Goal: Task Accomplishment & Management: Use online tool/utility

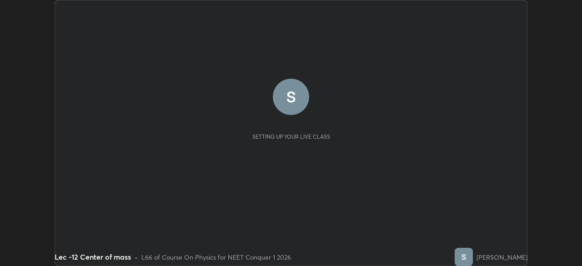
scroll to position [266, 581]
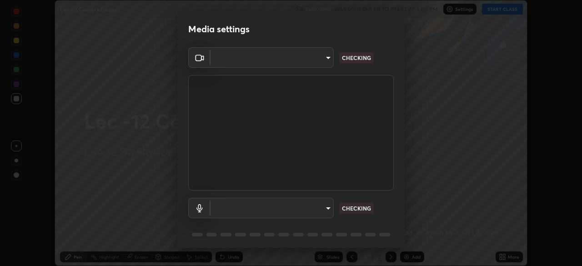
type input "d06bfa8f304afa3967ea8099af1d7ab49983dfb03d10ec62852b72a31e22bf4d"
type input "default"
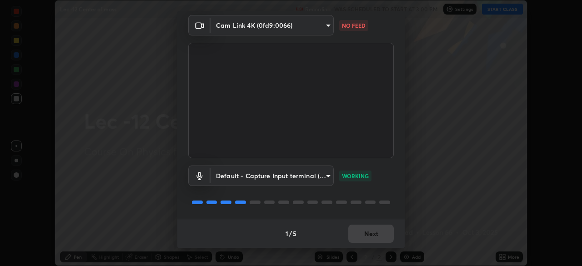
scroll to position [0, 0]
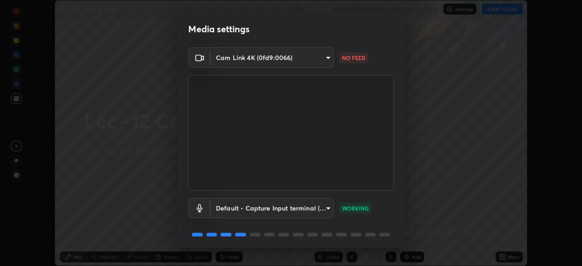
click at [326, 57] on body "Erase all Lec -12 Center of mass Recording WAS SCHEDULED TO START AT 3:00 PM Se…" at bounding box center [291, 133] width 582 height 266
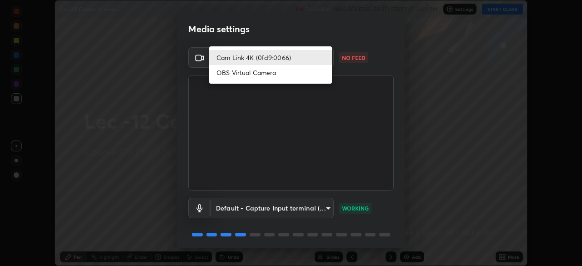
click at [294, 61] on li "Cam Link 4K (0fd9:0066)" at bounding box center [270, 57] width 123 height 15
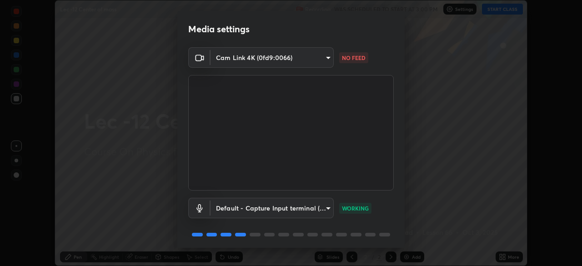
click at [315, 59] on body "Erase all Lec -12 Center of mass Recording WAS SCHEDULED TO START AT 3:00 PM Se…" at bounding box center [291, 133] width 582 height 266
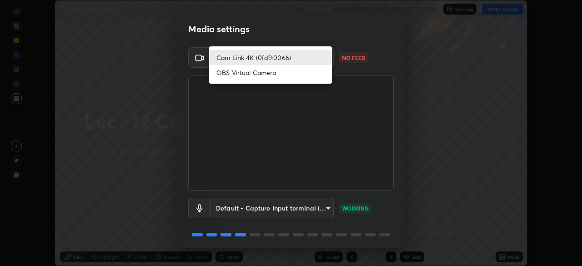
click at [297, 73] on li "OBS Virtual Camera" at bounding box center [270, 72] width 123 height 15
type input "e8b01860e9f4f9cf0b97084f56e189066d3111c6e0cf5993db34b4ae72e26104"
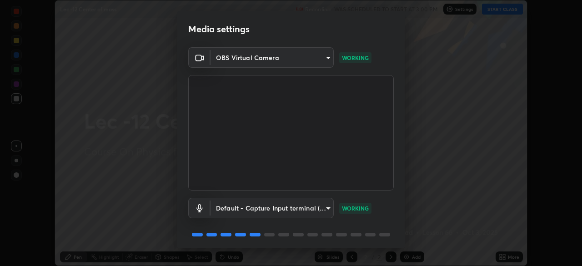
scroll to position [32, 0]
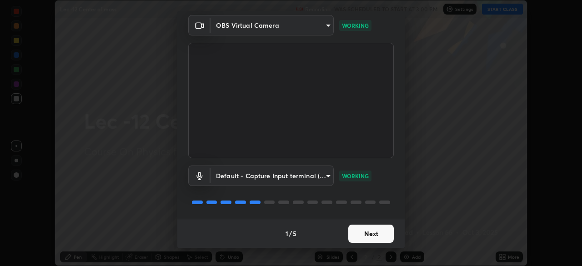
click at [363, 229] on button "Next" at bounding box center [370, 234] width 45 height 18
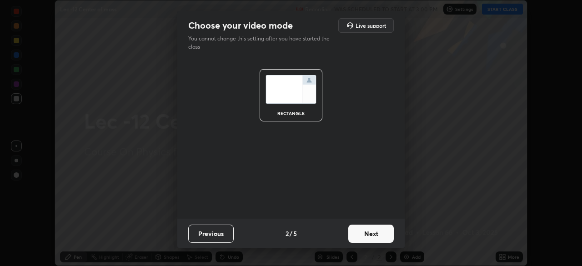
click at [358, 241] on button "Next" at bounding box center [370, 234] width 45 height 18
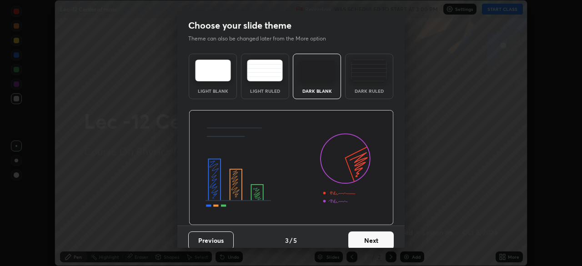
click at [360, 239] on button "Next" at bounding box center [370, 240] width 45 height 18
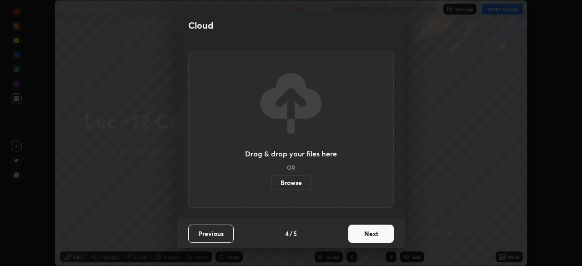
click at [361, 235] on button "Next" at bounding box center [370, 234] width 45 height 18
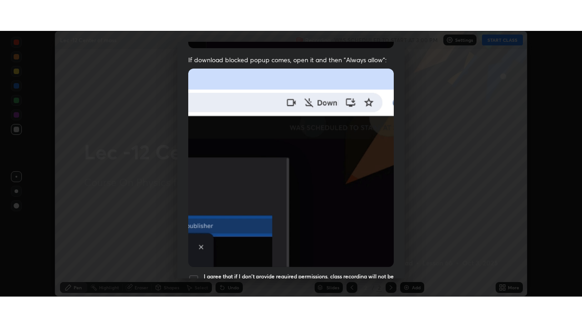
scroll to position [218, 0]
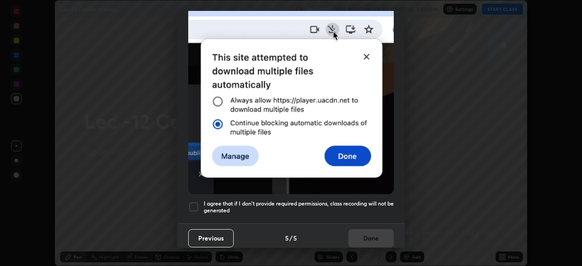
click at [194, 204] on div at bounding box center [193, 206] width 11 height 11
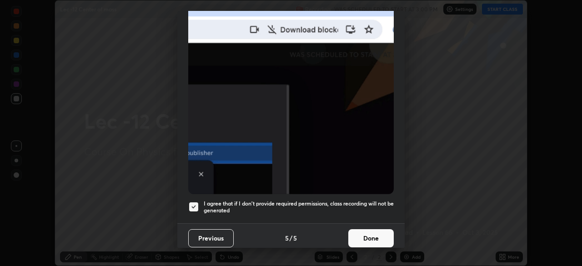
click at [360, 229] on button "Done" at bounding box center [370, 238] width 45 height 18
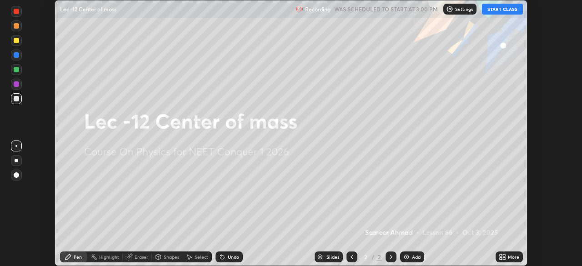
click at [499, 11] on button "START CLASS" at bounding box center [502, 9] width 41 height 11
click at [504, 255] on icon at bounding box center [504, 255] width 2 height 2
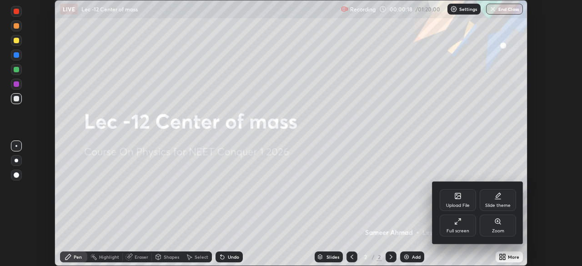
click at [455, 229] on div "Full screen" at bounding box center [457, 231] width 23 height 5
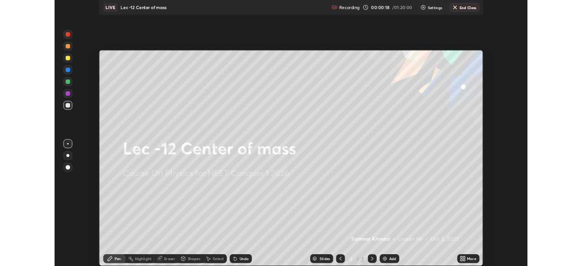
scroll to position [327, 582]
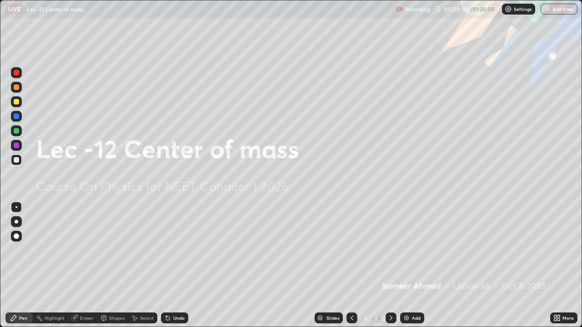
click at [413, 265] on div "Add" at bounding box center [416, 318] width 9 height 5
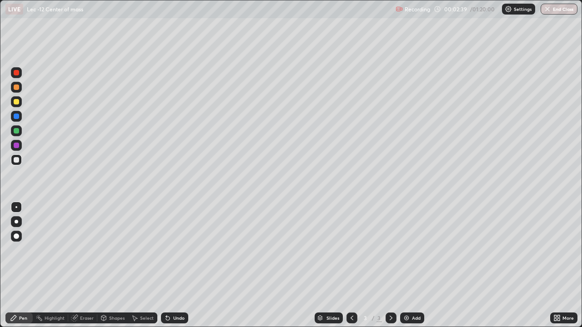
click at [141, 265] on div "Select" at bounding box center [142, 318] width 29 height 11
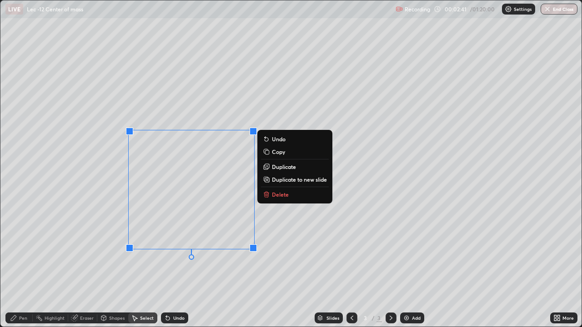
click at [20, 265] on div "Pen" at bounding box center [23, 318] width 8 height 5
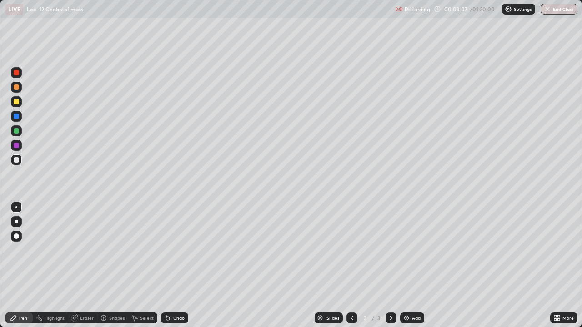
click at [14, 129] on div at bounding box center [16, 130] width 5 height 5
click at [17, 160] on div at bounding box center [16, 159] width 5 height 5
click at [147, 265] on div "Select" at bounding box center [147, 318] width 14 height 5
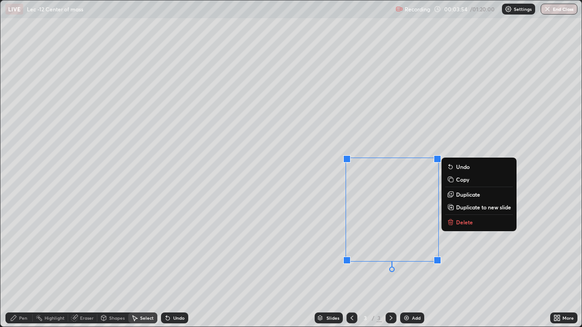
click at [464, 223] on p "Delete" at bounding box center [464, 222] width 17 height 7
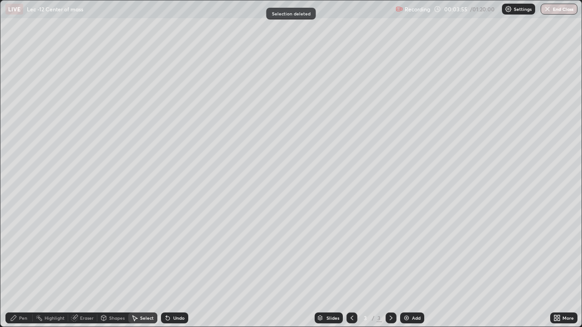
click at [24, 265] on div "Pen" at bounding box center [23, 318] width 8 height 5
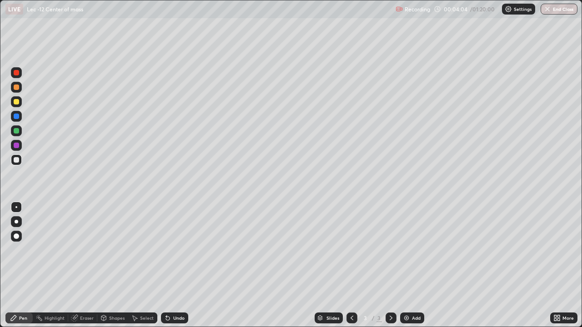
click at [17, 133] on div at bounding box center [16, 130] width 5 height 5
click at [413, 265] on div "Add" at bounding box center [416, 318] width 9 height 5
click at [145, 265] on div "Select" at bounding box center [142, 318] width 29 height 11
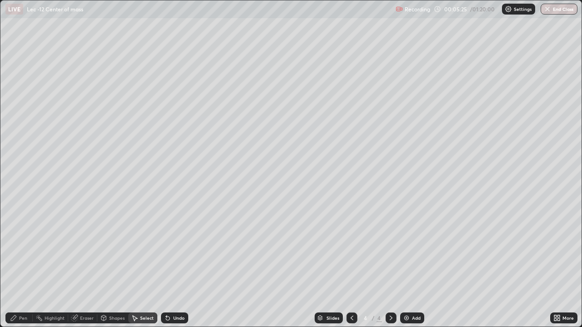
click at [18, 265] on div "Pen" at bounding box center [18, 318] width 27 height 11
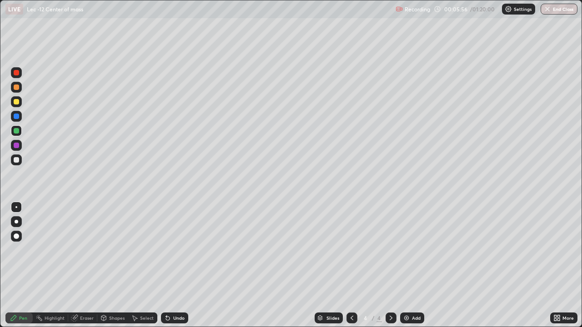
click at [351, 265] on icon at bounding box center [351, 318] width 3 height 5
click at [390, 265] on icon at bounding box center [391, 318] width 3 height 5
click at [144, 265] on div "Select" at bounding box center [147, 318] width 14 height 5
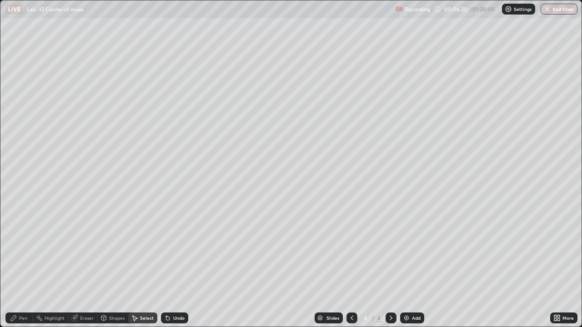
click at [414, 265] on div "Add" at bounding box center [412, 318] width 24 height 11
click at [19, 265] on div "Pen" at bounding box center [18, 318] width 27 height 11
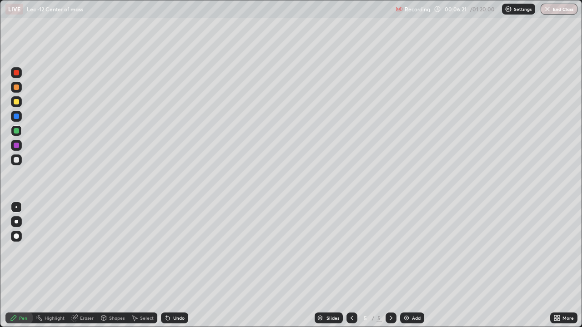
click at [17, 159] on div at bounding box center [16, 159] width 5 height 5
click at [15, 128] on div at bounding box center [16, 130] width 5 height 5
click at [413, 265] on div "Add" at bounding box center [416, 318] width 9 height 5
click at [17, 160] on div at bounding box center [16, 159] width 5 height 5
click at [173, 265] on div "Undo" at bounding box center [178, 318] width 11 height 5
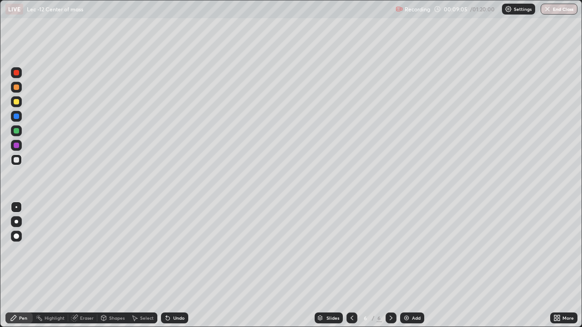
click at [174, 265] on div "Undo" at bounding box center [178, 318] width 11 height 5
click at [171, 265] on div "Undo" at bounding box center [174, 318] width 27 height 11
click at [414, 265] on div "Add" at bounding box center [416, 318] width 9 height 5
click at [18, 163] on div at bounding box center [16, 160] width 11 height 11
click at [18, 132] on div at bounding box center [16, 130] width 5 height 5
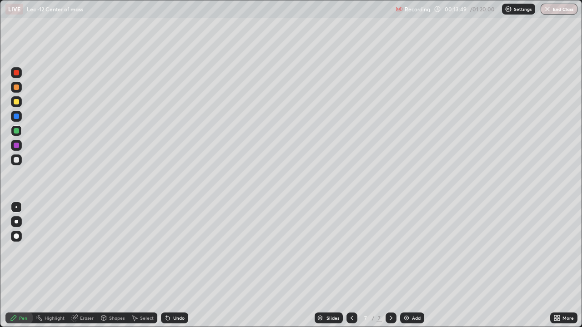
click at [84, 265] on div "Eraser" at bounding box center [87, 318] width 14 height 5
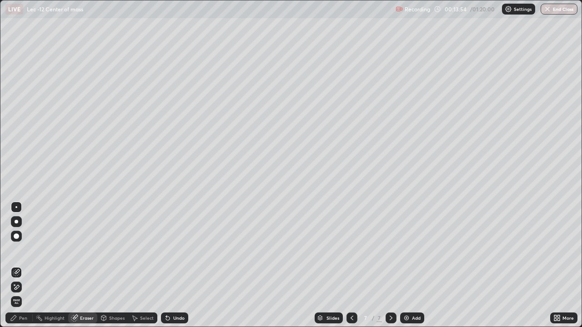
click at [16, 265] on div "Pen" at bounding box center [18, 318] width 27 height 11
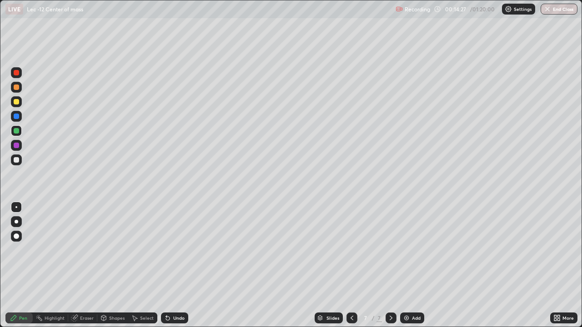
click at [413, 265] on div "Add" at bounding box center [412, 318] width 24 height 11
click at [15, 158] on div at bounding box center [16, 159] width 5 height 5
click at [350, 265] on icon at bounding box center [351, 318] width 3 height 5
click at [174, 265] on div "Undo" at bounding box center [178, 318] width 11 height 5
click at [391, 265] on icon at bounding box center [390, 318] width 7 height 7
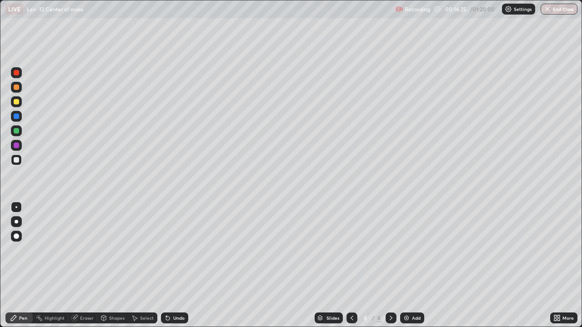
click at [409, 265] on img at bounding box center [406, 318] width 7 height 7
click at [170, 265] on div "Undo" at bounding box center [174, 318] width 27 height 11
click at [139, 265] on div "Select" at bounding box center [142, 318] width 29 height 11
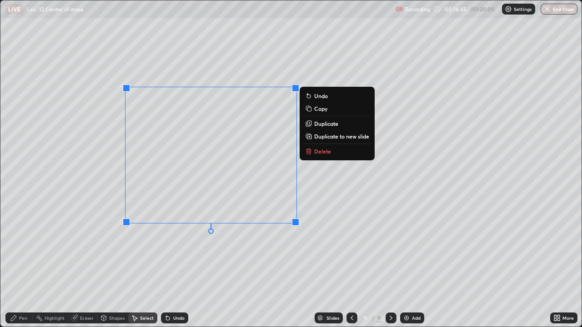
click at [15, 265] on icon at bounding box center [13, 318] width 7 height 7
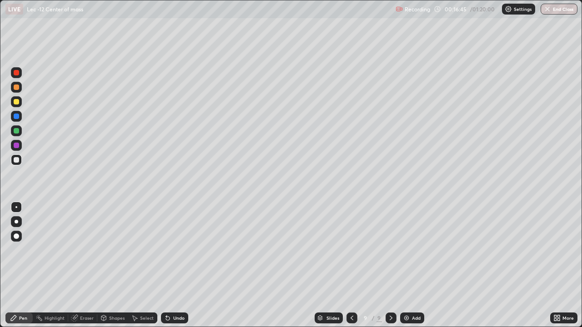
click at [16, 131] on div at bounding box center [16, 130] width 5 height 5
click at [141, 265] on div "Select" at bounding box center [147, 318] width 14 height 5
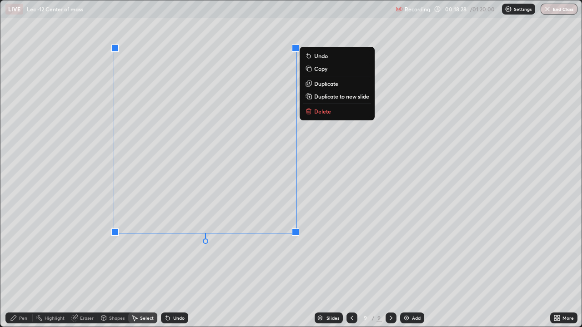
click at [339, 97] on p "Duplicate to new slide" at bounding box center [341, 96] width 55 height 7
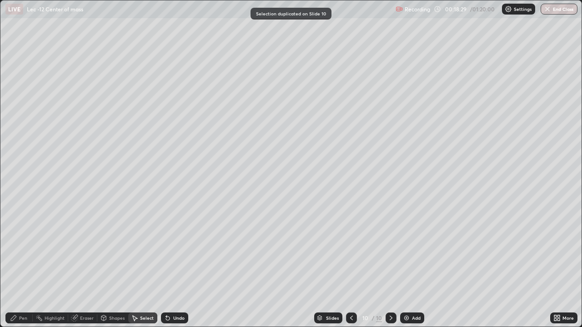
click at [16, 265] on div "Pen" at bounding box center [18, 318] width 27 height 11
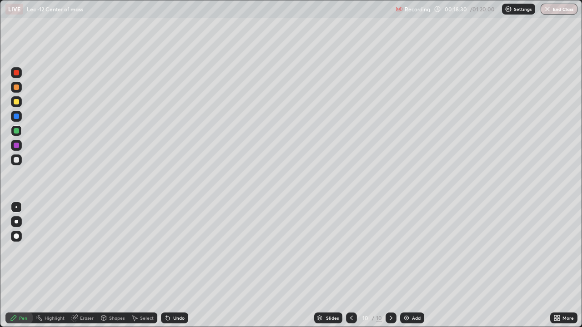
click at [83, 265] on div "Eraser" at bounding box center [87, 318] width 14 height 5
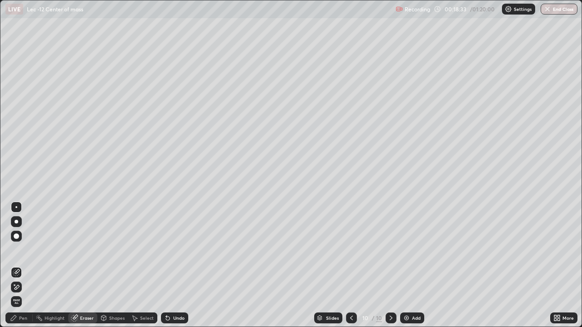
click at [13, 265] on icon at bounding box center [13, 317] width 5 height 5
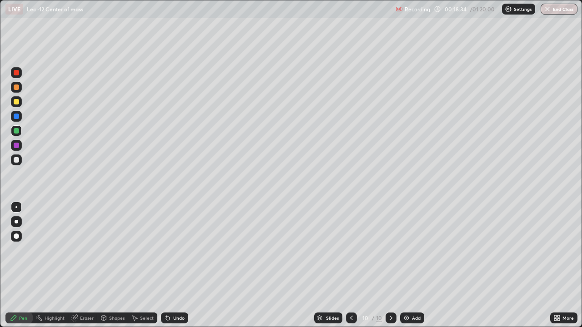
click at [18, 162] on div at bounding box center [16, 159] width 5 height 5
click at [173, 265] on div "Undo" at bounding box center [178, 318] width 11 height 5
click at [174, 265] on div "Undo" at bounding box center [178, 318] width 11 height 5
click at [412, 265] on div "Add" at bounding box center [416, 318] width 9 height 5
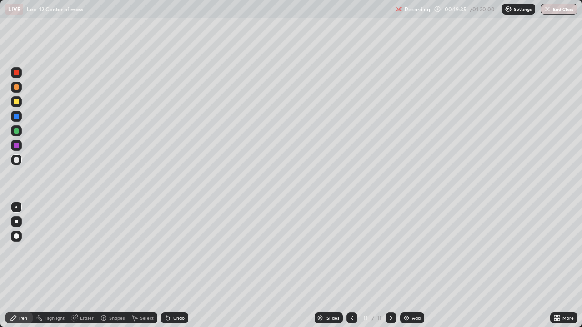
click at [16, 159] on div at bounding box center [16, 159] width 5 height 5
click at [412, 265] on div "Add" at bounding box center [416, 318] width 9 height 5
click at [351, 265] on icon at bounding box center [351, 318] width 7 height 7
click at [390, 265] on icon at bounding box center [390, 318] width 7 height 7
click at [412, 265] on div "Add" at bounding box center [416, 318] width 9 height 5
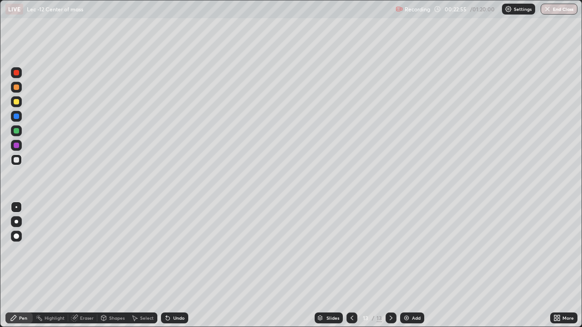
click at [16, 131] on div at bounding box center [16, 130] width 5 height 5
click at [135, 265] on icon at bounding box center [134, 318] width 7 height 7
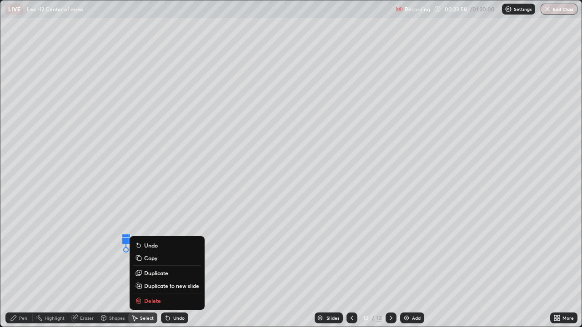
click at [160, 265] on p "Delete" at bounding box center [152, 300] width 17 height 7
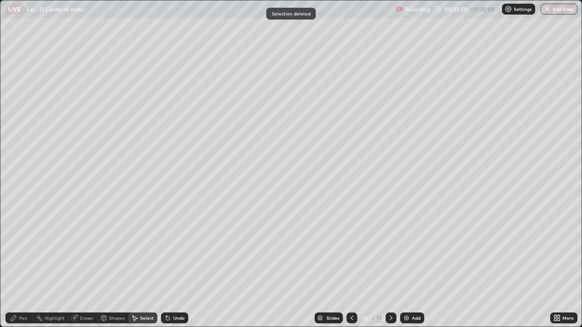
click at [412, 265] on div "Add" at bounding box center [416, 318] width 9 height 5
click at [18, 265] on div "Pen" at bounding box center [18, 318] width 27 height 11
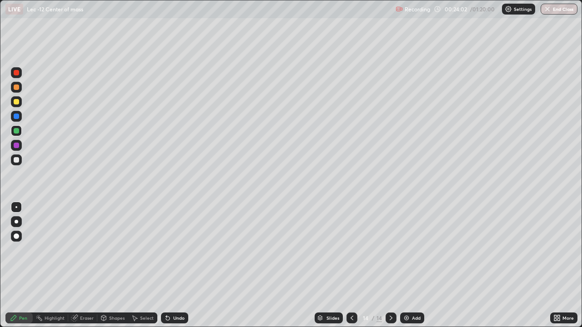
click at [18, 158] on div at bounding box center [16, 159] width 5 height 5
click at [82, 265] on div "Eraser" at bounding box center [87, 318] width 14 height 5
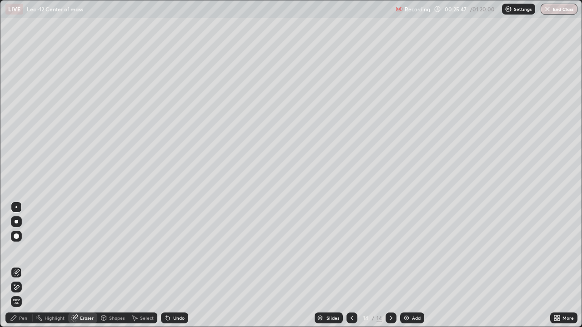
click at [23, 265] on div "Pen" at bounding box center [18, 318] width 27 height 11
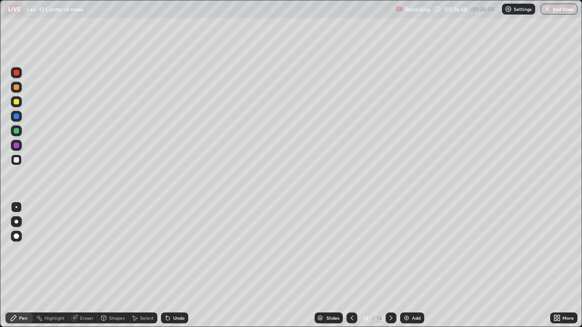
click at [418, 265] on div "Add" at bounding box center [412, 318] width 24 height 11
click at [140, 265] on div "Select" at bounding box center [147, 318] width 14 height 5
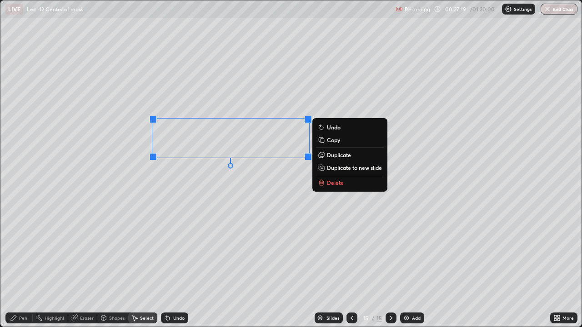
click at [80, 265] on div "Eraser" at bounding box center [87, 318] width 14 height 5
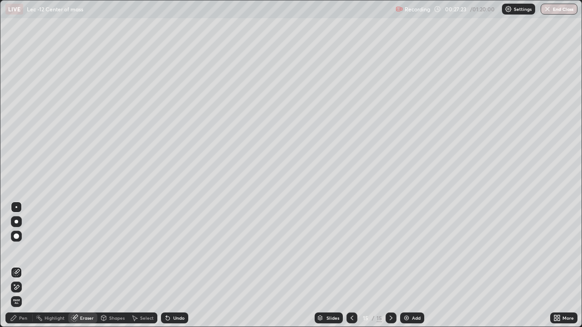
click at [16, 265] on icon at bounding box center [13, 318] width 7 height 7
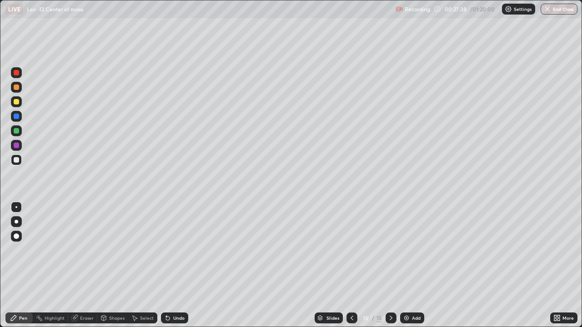
click at [420, 265] on div "Add" at bounding box center [416, 318] width 9 height 5
click at [19, 158] on div at bounding box center [16, 159] width 5 height 5
click at [175, 265] on div "Undo" at bounding box center [178, 318] width 11 height 5
click at [16, 131] on div at bounding box center [16, 130] width 5 height 5
click at [412, 265] on div "Add" at bounding box center [416, 318] width 9 height 5
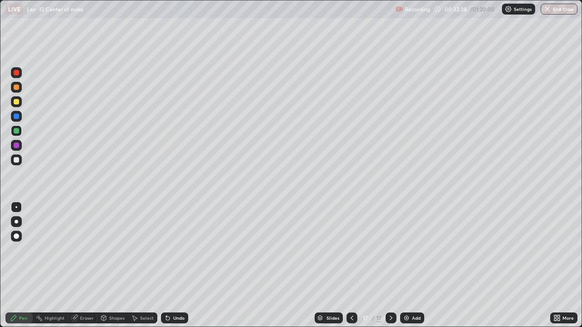
click at [16, 161] on div at bounding box center [16, 159] width 5 height 5
click at [351, 265] on icon at bounding box center [351, 318] width 3 height 5
click at [409, 265] on img at bounding box center [406, 318] width 7 height 7
click at [390, 265] on icon at bounding box center [390, 318] width 7 height 7
click at [17, 159] on div at bounding box center [16, 159] width 5 height 5
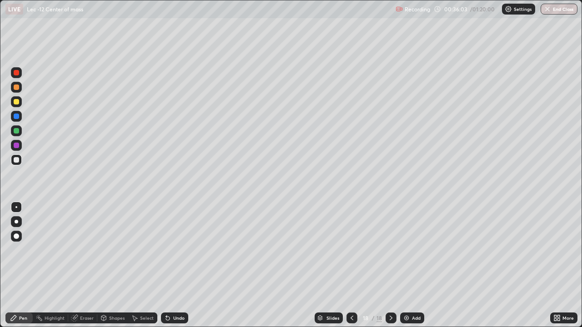
click at [176, 265] on div "Undo" at bounding box center [178, 318] width 11 height 5
click at [555, 265] on icon at bounding box center [555, 316] width 2 height 2
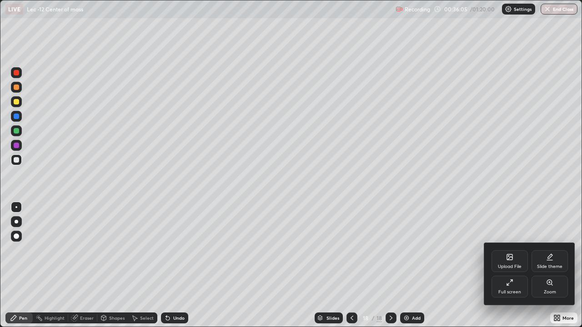
click at [506, 265] on icon at bounding box center [509, 282] width 7 height 7
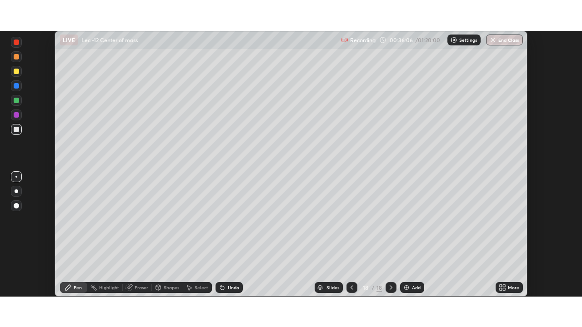
scroll to position [45186, 44870]
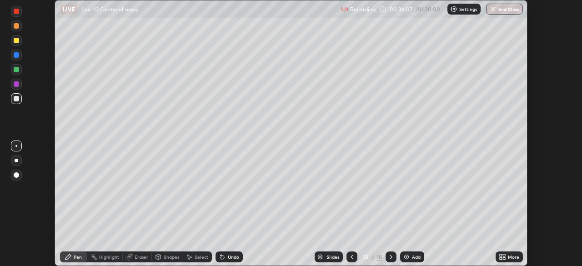
click at [505, 257] on icon at bounding box center [502, 256] width 7 height 7
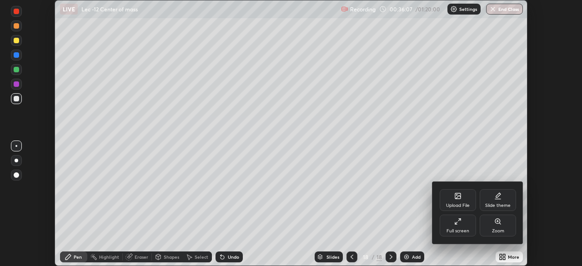
click at [457, 229] on div "Full screen" at bounding box center [457, 231] width 23 height 5
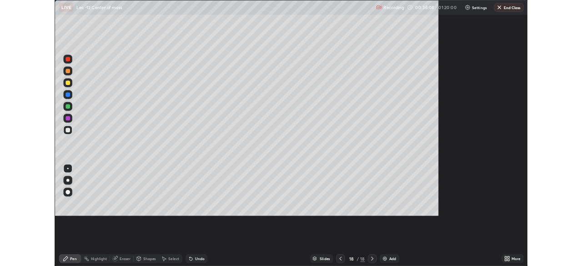
scroll to position [327, 582]
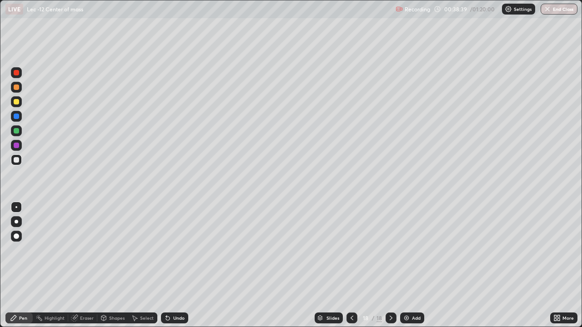
click at [15, 130] on div at bounding box center [16, 130] width 5 height 5
click at [133, 265] on icon at bounding box center [135, 318] width 5 height 5
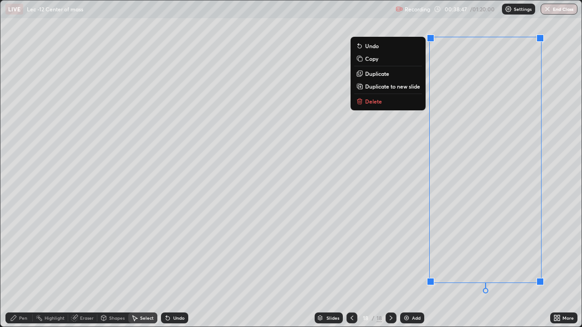
click at [20, 265] on div "Pen" at bounding box center [18, 318] width 27 height 11
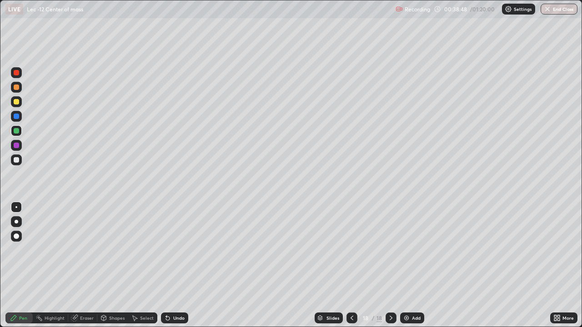
click at [14, 160] on div at bounding box center [16, 159] width 5 height 5
click at [15, 131] on div at bounding box center [16, 130] width 5 height 5
click at [175, 265] on div "Undo" at bounding box center [174, 318] width 27 height 11
click at [177, 265] on div "Undo" at bounding box center [174, 318] width 27 height 11
click at [178, 265] on div "Undo" at bounding box center [174, 318] width 27 height 11
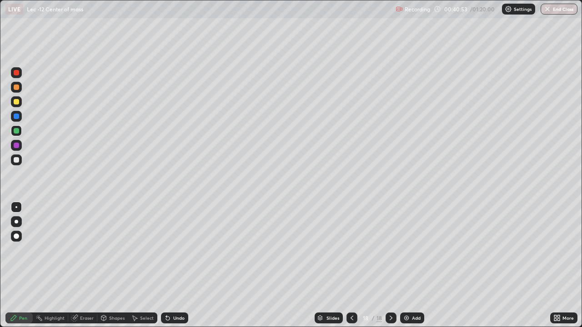
click at [178, 265] on div "Undo" at bounding box center [174, 318] width 27 height 11
click at [177, 265] on div "Undo" at bounding box center [174, 318] width 27 height 11
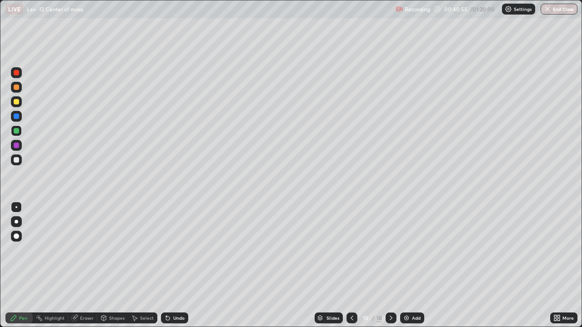
click at [176, 265] on div "Undo" at bounding box center [174, 318] width 27 height 11
click at [175, 265] on div "Undo" at bounding box center [174, 318] width 27 height 11
click at [171, 265] on div "Undo" at bounding box center [174, 318] width 27 height 11
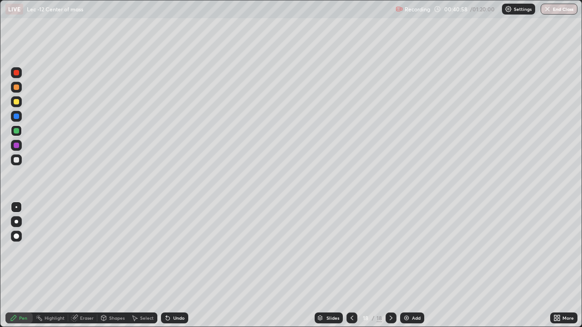
click at [173, 265] on div "Undo" at bounding box center [174, 318] width 27 height 11
click at [172, 265] on div "Undo" at bounding box center [174, 318] width 27 height 11
click at [173, 265] on div "Undo" at bounding box center [174, 318] width 27 height 11
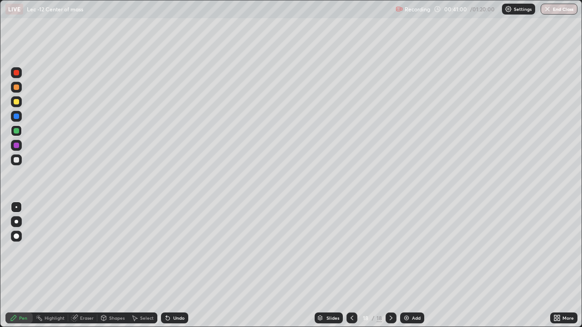
click at [172, 265] on div "Undo" at bounding box center [174, 318] width 27 height 11
click at [18, 159] on div at bounding box center [16, 159] width 5 height 5
click at [176, 265] on div "Undo" at bounding box center [178, 318] width 11 height 5
click at [179, 265] on div "Undo" at bounding box center [174, 318] width 27 height 11
click at [175, 265] on div "Undo" at bounding box center [178, 318] width 11 height 5
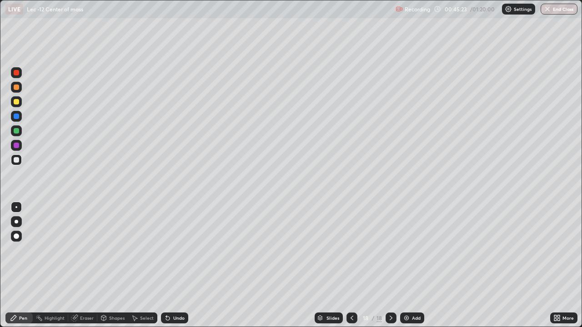
click at [176, 265] on div "Undo" at bounding box center [178, 318] width 11 height 5
click at [175, 265] on div "Undo" at bounding box center [178, 318] width 11 height 5
click at [173, 265] on div "Undo" at bounding box center [178, 318] width 11 height 5
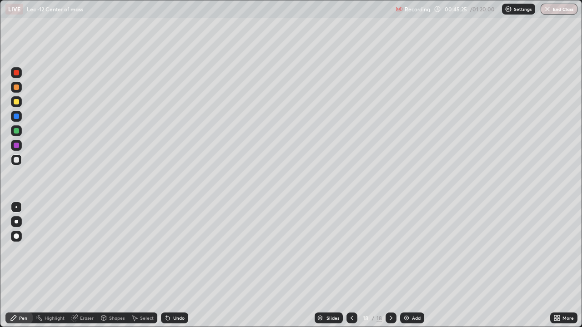
click at [170, 265] on div "Undo" at bounding box center [174, 318] width 27 height 11
click at [84, 265] on div "Eraser" at bounding box center [87, 318] width 14 height 5
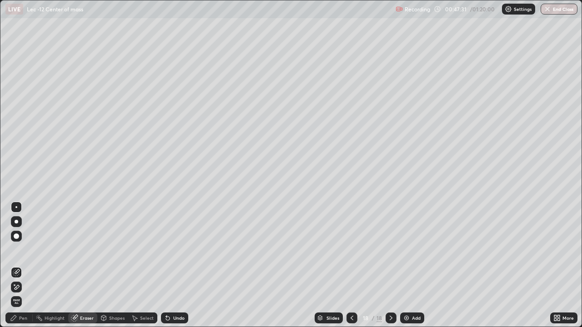
click at [20, 265] on div "Pen" at bounding box center [23, 318] width 8 height 5
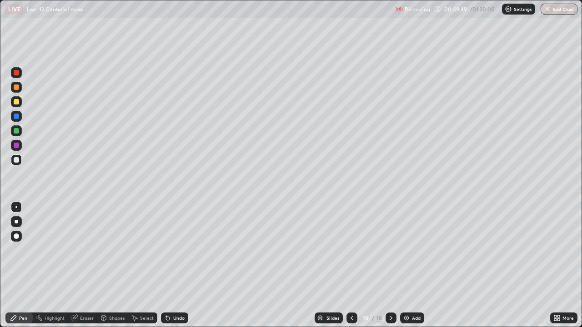
click at [410, 265] on div "Add" at bounding box center [412, 318] width 24 height 11
click at [171, 265] on div "Undo" at bounding box center [174, 318] width 27 height 11
click at [175, 265] on div "Undo" at bounding box center [178, 318] width 11 height 5
click at [173, 265] on div "Undo" at bounding box center [174, 318] width 27 height 11
click at [19, 132] on div at bounding box center [16, 130] width 5 height 5
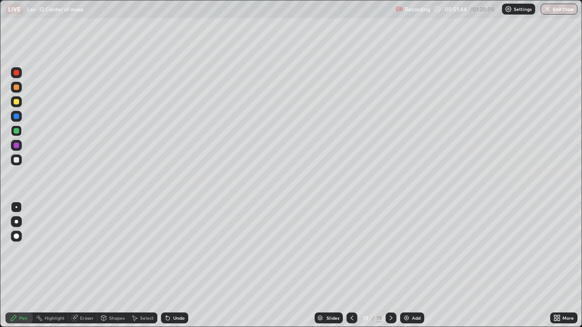
click at [176, 265] on div "Undo" at bounding box center [174, 318] width 27 height 11
click at [177, 265] on div "Undo" at bounding box center [178, 318] width 11 height 5
click at [178, 265] on div "Undo" at bounding box center [174, 318] width 27 height 11
click at [175, 265] on div "Undo" at bounding box center [174, 318] width 27 height 11
click at [261, 265] on div "Slides 19 / 19 Add" at bounding box center [369, 318] width 362 height 18
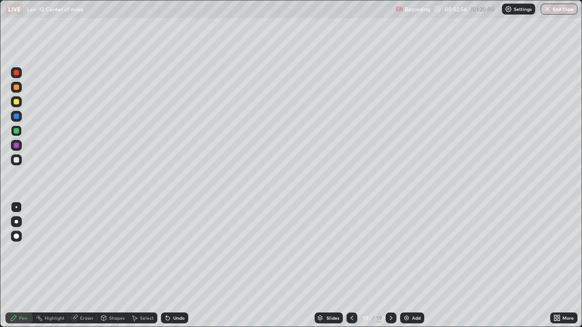
click at [351, 265] on icon at bounding box center [351, 318] width 7 height 7
click at [170, 265] on icon at bounding box center [167, 318] width 7 height 7
click at [168, 265] on icon at bounding box center [168, 319] width 4 height 4
click at [170, 265] on div "Undo" at bounding box center [174, 318] width 27 height 11
click at [173, 265] on div "Undo" at bounding box center [178, 318] width 11 height 5
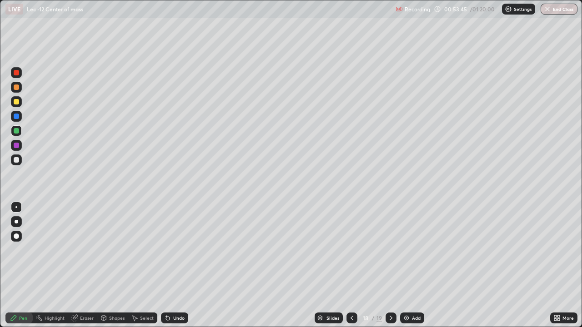
click at [170, 265] on div "Undo" at bounding box center [174, 318] width 27 height 11
click at [170, 265] on icon at bounding box center [167, 318] width 7 height 7
click at [170, 265] on div "Undo" at bounding box center [174, 318] width 27 height 11
click at [81, 265] on div "Eraser" at bounding box center [87, 318] width 14 height 5
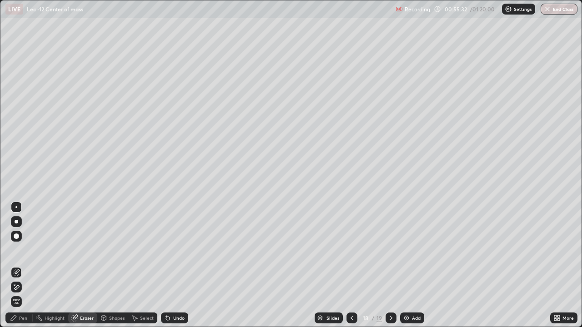
click at [16, 265] on div "Pen" at bounding box center [18, 318] width 27 height 11
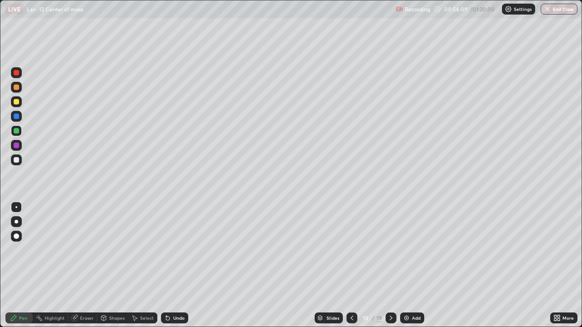
click at [389, 265] on icon at bounding box center [390, 318] width 7 height 7
click at [390, 265] on icon at bounding box center [390, 318] width 7 height 7
click at [409, 265] on img at bounding box center [406, 318] width 7 height 7
click at [17, 158] on div at bounding box center [16, 159] width 5 height 5
click at [169, 265] on icon at bounding box center [167, 318] width 7 height 7
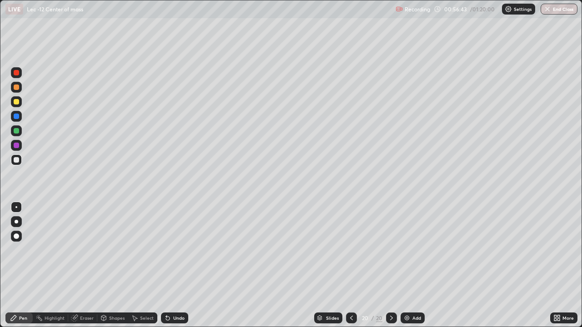
click at [170, 265] on div "Undo" at bounding box center [174, 318] width 27 height 11
click at [179, 265] on div "Undo" at bounding box center [178, 318] width 11 height 5
click at [143, 265] on div "Select" at bounding box center [147, 318] width 14 height 5
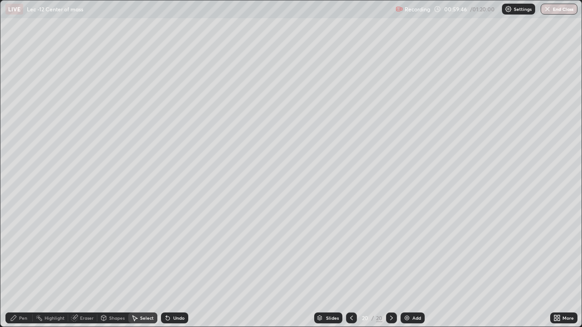
click at [410, 265] on div "Add" at bounding box center [412, 318] width 24 height 11
click at [20, 265] on div "Pen" at bounding box center [18, 318] width 27 height 11
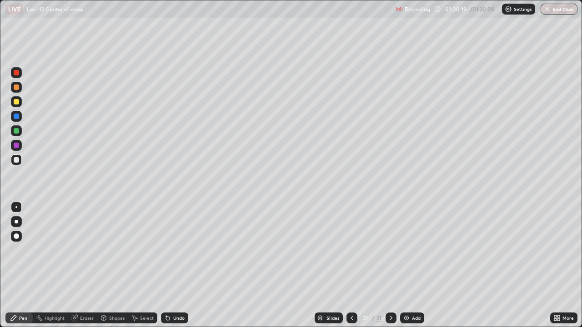
click at [177, 265] on div "Undo" at bounding box center [178, 318] width 11 height 5
click at [175, 265] on div "Undo" at bounding box center [178, 318] width 11 height 5
click at [174, 265] on div "Undo" at bounding box center [178, 318] width 11 height 5
click at [175, 265] on div "Undo" at bounding box center [178, 318] width 11 height 5
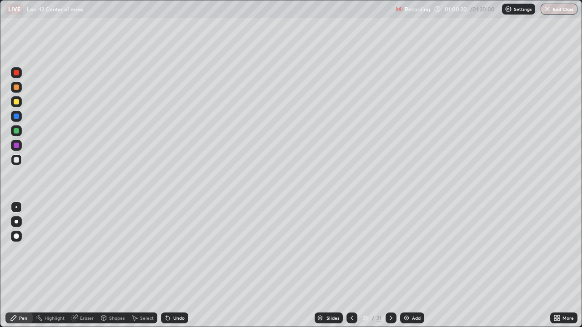
click at [175, 265] on div "Undo" at bounding box center [178, 318] width 11 height 5
click at [174, 265] on div "Undo" at bounding box center [174, 318] width 27 height 11
click at [174, 265] on div "Undo" at bounding box center [178, 318] width 11 height 5
click at [171, 265] on div "Undo" at bounding box center [174, 318] width 27 height 11
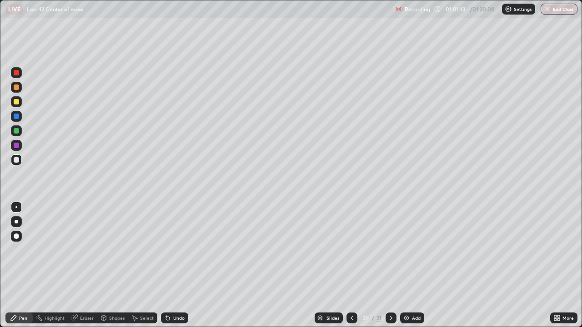
click at [171, 265] on div "Undo" at bounding box center [174, 318] width 27 height 11
click at [173, 265] on div "Undo" at bounding box center [178, 318] width 11 height 5
click at [175, 265] on div "Undo" at bounding box center [178, 318] width 11 height 5
click at [174, 265] on div "Undo" at bounding box center [178, 318] width 11 height 5
click at [410, 265] on div "Add" at bounding box center [412, 318] width 24 height 11
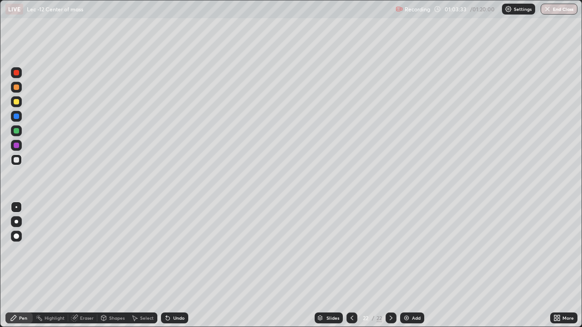
click at [174, 265] on div "Undo" at bounding box center [178, 318] width 11 height 5
click at [172, 265] on div "Undo" at bounding box center [174, 318] width 27 height 11
click at [174, 265] on div "Undo" at bounding box center [178, 318] width 11 height 5
click at [411, 265] on div "Add" at bounding box center [412, 318] width 24 height 11
click at [19, 162] on div at bounding box center [16, 160] width 11 height 11
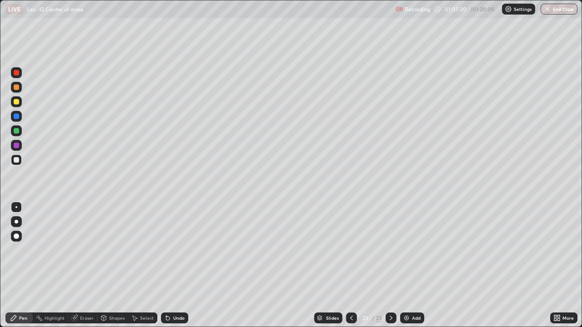
click at [177, 265] on div "Undo" at bounding box center [178, 318] width 11 height 5
click at [173, 265] on div "Undo" at bounding box center [178, 318] width 11 height 5
click at [171, 265] on div "Undo" at bounding box center [174, 318] width 27 height 11
click at [169, 265] on icon at bounding box center [167, 318] width 7 height 7
click at [80, 265] on div "Eraser" at bounding box center [87, 318] width 14 height 5
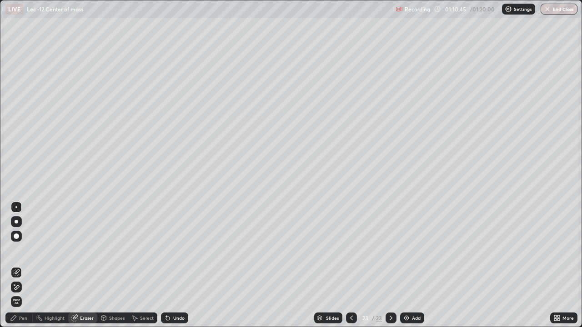
click at [176, 265] on div "Undo" at bounding box center [178, 318] width 11 height 5
click at [413, 265] on div "Add" at bounding box center [412, 318] width 24 height 11
click at [23, 265] on div "Pen" at bounding box center [23, 318] width 8 height 5
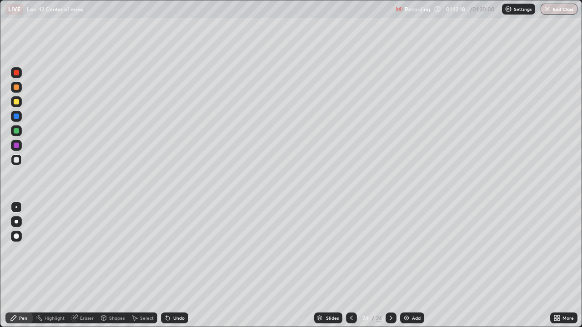
click at [350, 265] on icon at bounding box center [351, 318] width 7 height 7
click at [391, 265] on icon at bounding box center [391, 318] width 3 height 5
click at [140, 265] on div "Select" at bounding box center [147, 318] width 14 height 5
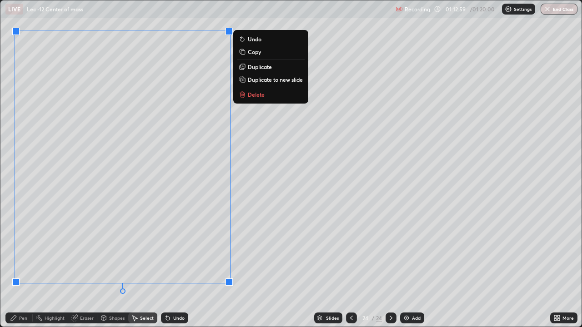
click at [15, 265] on icon at bounding box center [13, 318] width 7 height 7
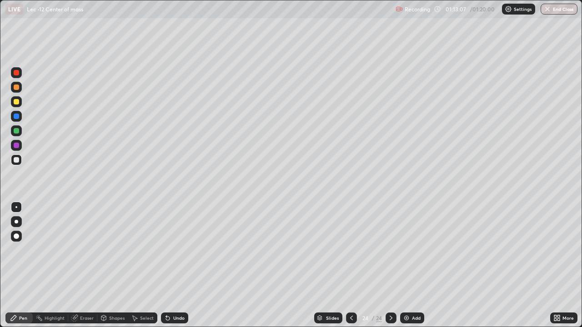
click at [173, 265] on div "Undo" at bounding box center [178, 318] width 11 height 5
click at [177, 265] on div "Undo" at bounding box center [178, 318] width 11 height 5
click at [175, 265] on div "Undo" at bounding box center [178, 318] width 11 height 5
click at [177, 265] on div "Undo" at bounding box center [178, 318] width 11 height 5
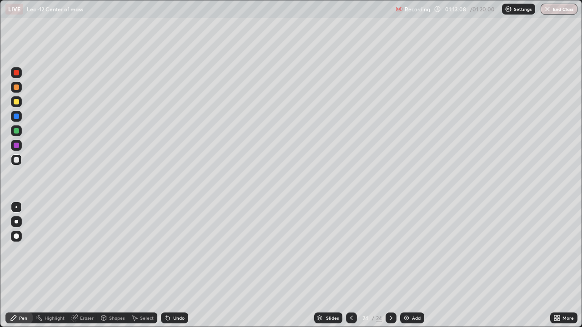
click at [176, 265] on div "Undo" at bounding box center [178, 318] width 11 height 5
click at [168, 265] on icon at bounding box center [168, 319] width 4 height 4
click at [410, 265] on div "Add" at bounding box center [412, 318] width 24 height 11
click at [17, 161] on div at bounding box center [16, 159] width 5 height 5
click at [177, 265] on div "Undo" at bounding box center [178, 318] width 11 height 5
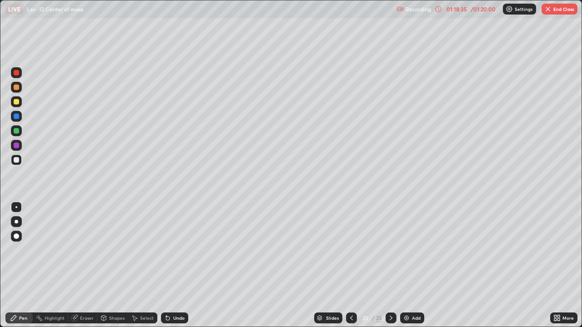
click at [174, 265] on div "Undo" at bounding box center [174, 318] width 27 height 11
click at [172, 265] on div "Undo" at bounding box center [174, 318] width 27 height 11
click at [170, 265] on div "Undo" at bounding box center [174, 318] width 27 height 11
click at [169, 265] on div "Undo" at bounding box center [174, 318] width 27 height 11
click at [15, 130] on div at bounding box center [16, 130] width 5 height 5
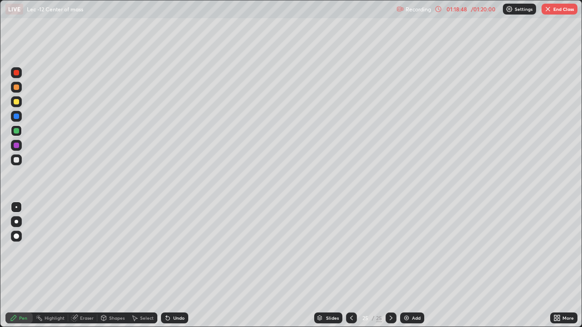
click at [137, 265] on icon at bounding box center [135, 318] width 5 height 5
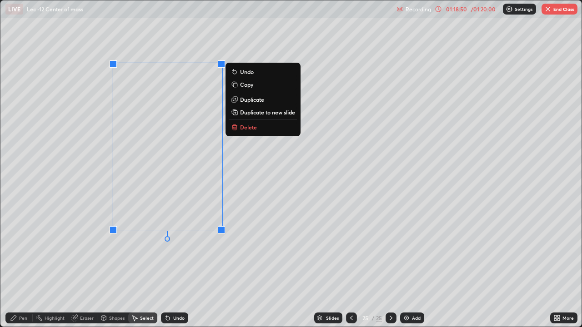
click at [254, 99] on p "Duplicate" at bounding box center [252, 99] width 24 height 7
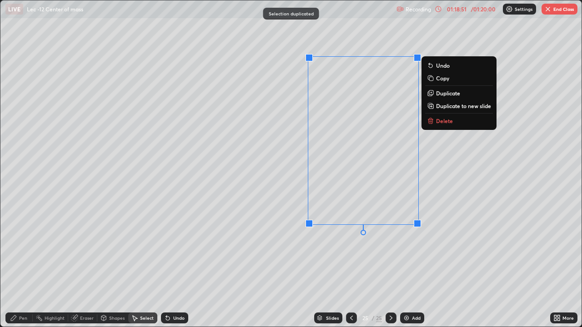
click at [7, 265] on div "Pen" at bounding box center [18, 318] width 27 height 11
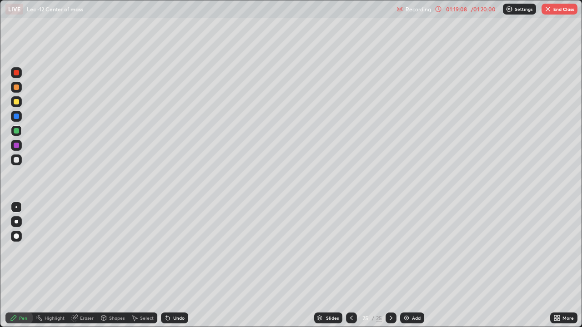
click at [82, 265] on div "Eraser" at bounding box center [82, 318] width 29 height 11
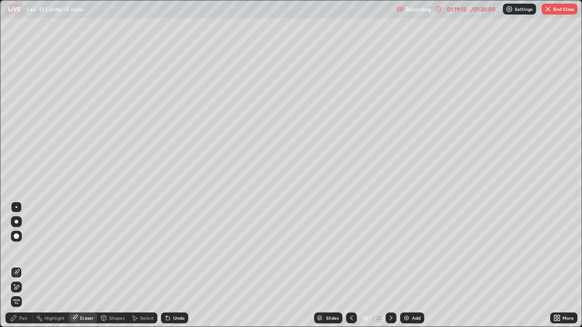
click at [144, 265] on div "Select" at bounding box center [147, 318] width 14 height 5
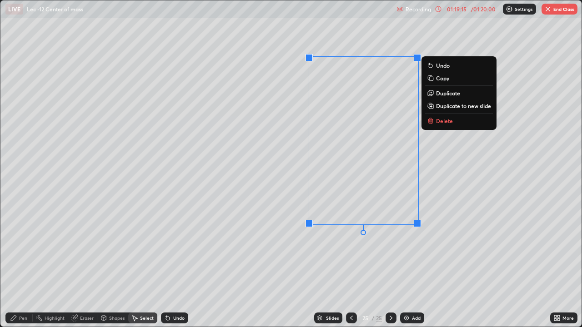
click at [17, 265] on icon at bounding box center [13, 318] width 7 height 7
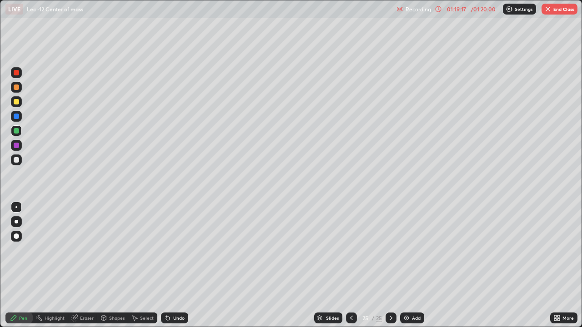
click at [143, 265] on div "Select" at bounding box center [142, 318] width 29 height 11
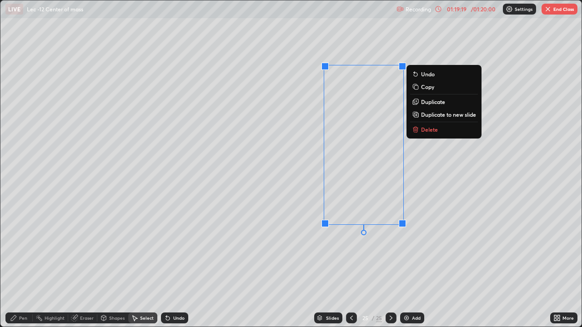
click at [428, 129] on p "Delete" at bounding box center [429, 129] width 17 height 7
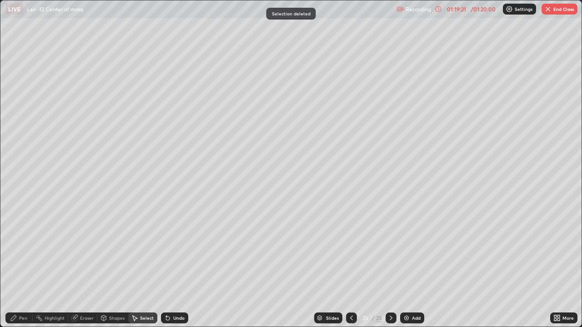
click at [19, 265] on div "Pen" at bounding box center [18, 318] width 27 height 11
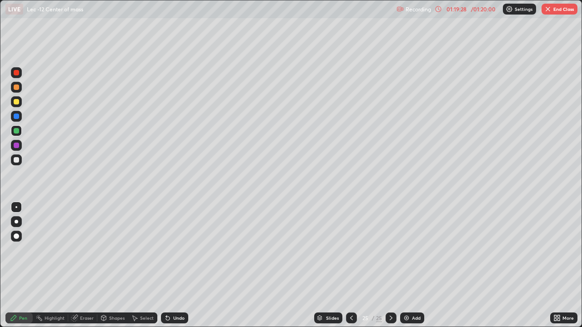
click at [19, 162] on div at bounding box center [16, 159] width 5 height 5
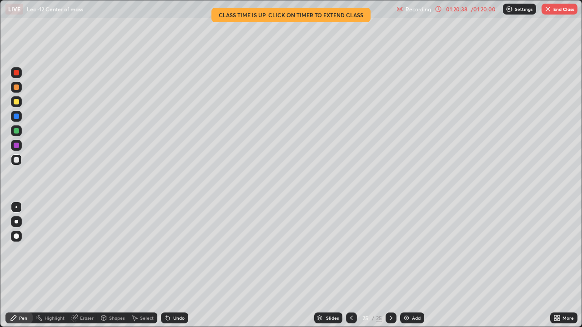
click at [82, 265] on div "Eraser" at bounding box center [87, 318] width 14 height 5
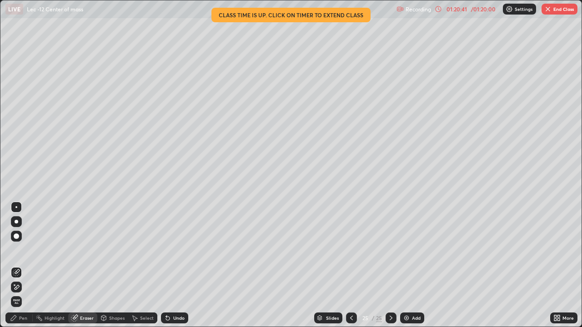
click at [16, 265] on icon at bounding box center [13, 318] width 7 height 7
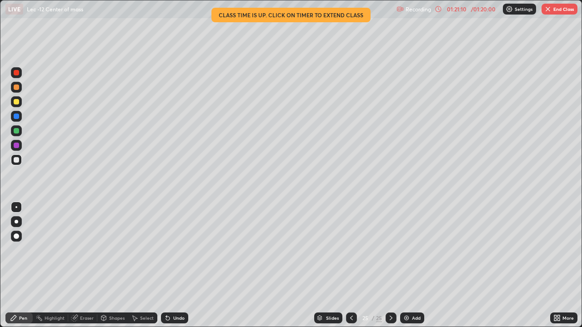
click at [178, 265] on div "Undo" at bounding box center [178, 318] width 11 height 5
click at [85, 265] on div "Eraser" at bounding box center [87, 318] width 14 height 5
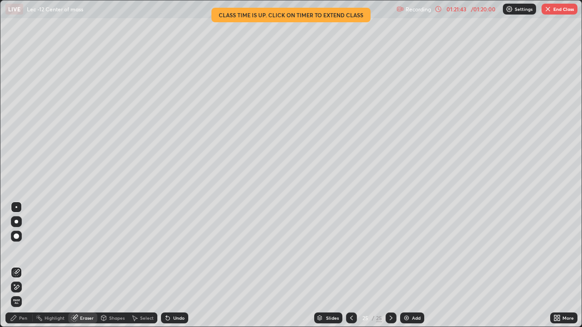
click at [16, 265] on icon at bounding box center [13, 318] width 7 height 7
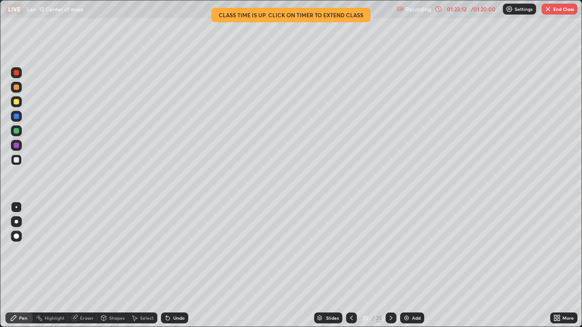
click at [412, 265] on div "Add" at bounding box center [416, 318] width 9 height 5
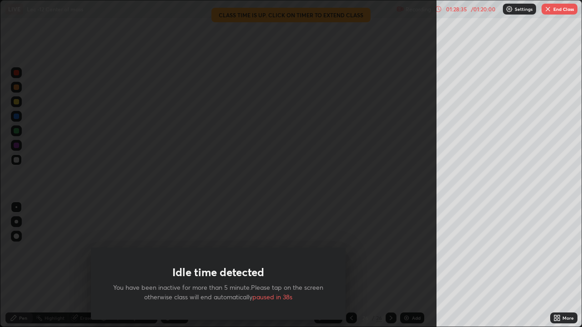
click at [555, 11] on button "End Class" at bounding box center [559, 9] width 36 height 11
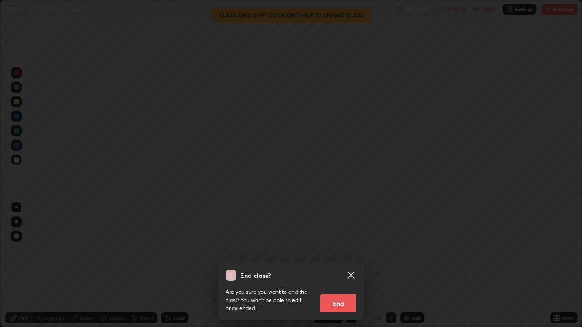
click at [343, 265] on button "End" at bounding box center [338, 304] width 36 height 18
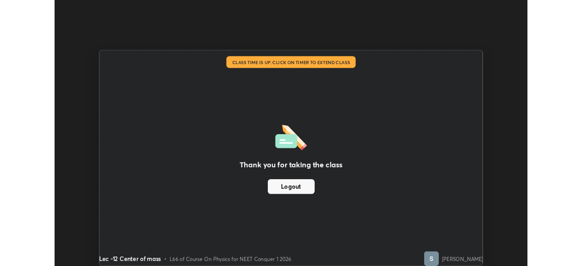
scroll to position [45186, 44870]
